Goal: Go to known website: Access a specific website the user already knows

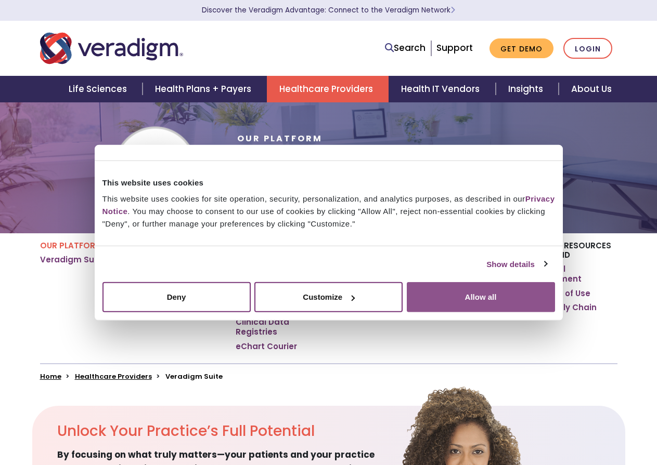
click at [446, 299] on button "Allow all" at bounding box center [481, 297] width 148 height 30
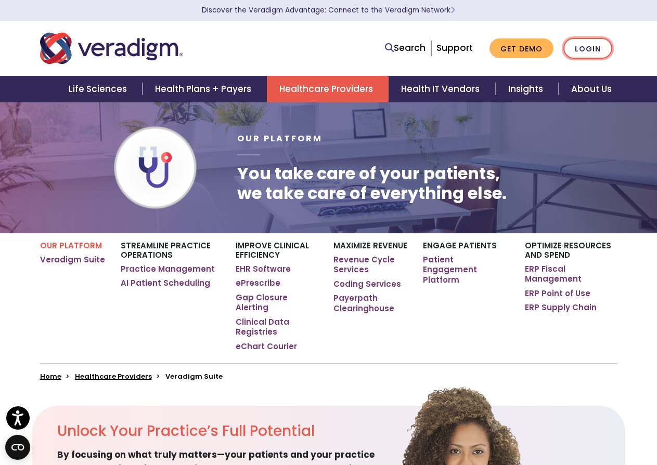
click at [586, 47] on link "Login" at bounding box center [587, 48] width 49 height 21
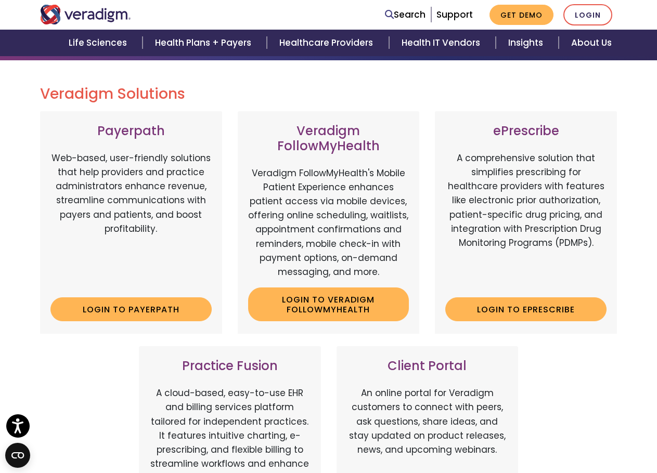
scroll to position [104, 0]
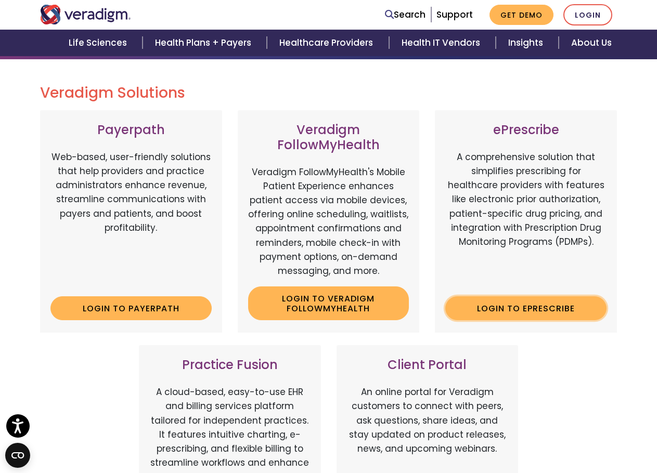
click at [527, 303] on link "Login to ePrescribe" at bounding box center [525, 308] width 161 height 24
click at [535, 312] on link "Login to ePrescribe" at bounding box center [525, 308] width 161 height 24
